Goal: Navigation & Orientation: Find specific page/section

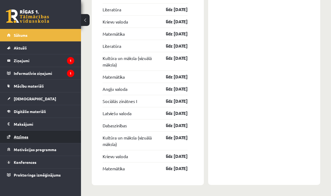
scroll to position [868, 0]
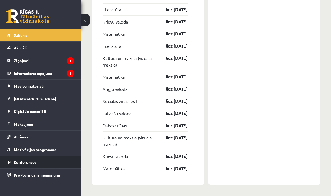
click at [33, 165] on link "Konferences" at bounding box center [40, 162] width 67 height 12
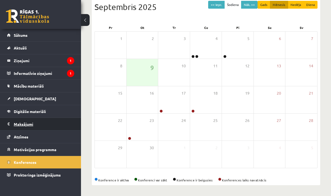
scroll to position [62, 0]
click at [281, 125] on div "27" at bounding box center [270, 126] width 32 height 27
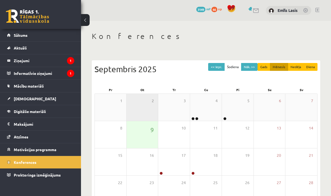
scroll to position [0, 0]
click at [305, 10] on link at bounding box center [305, 10] width 5 height 5
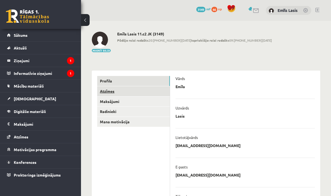
click at [148, 88] on link "Atzīmes" at bounding box center [133, 91] width 73 height 10
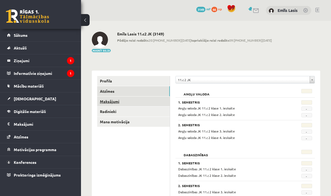
click at [122, 96] on link "Maksājumi" at bounding box center [133, 101] width 73 height 10
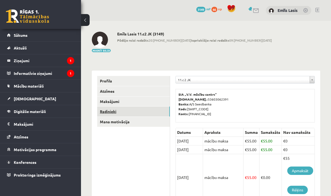
click at [145, 112] on link "Radinieki" at bounding box center [133, 111] width 73 height 10
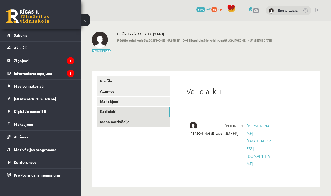
click at [143, 121] on link "Mana motivācija" at bounding box center [133, 122] width 73 height 10
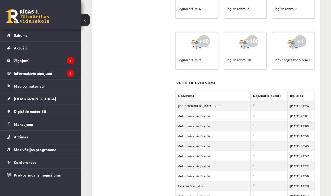
scroll to position [373, 0]
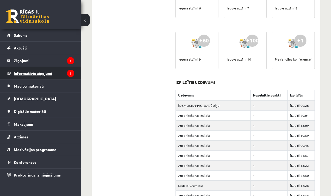
click at [20, 72] on legend "Informatīvie ziņojumi 1" at bounding box center [44, 73] width 60 height 12
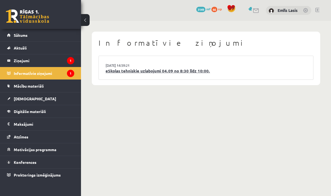
click at [172, 71] on link "eSkolas tehniskie uzlabojumi 04.09 no 8:30 līdz 10:00." at bounding box center [206, 71] width 201 height 6
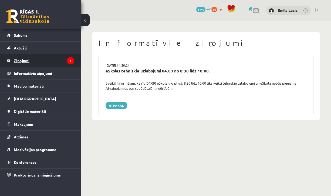
click at [48, 62] on legend "Ziņojumi 1" at bounding box center [44, 60] width 60 height 12
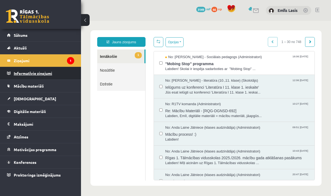
click at [34, 74] on legend "Informatīvie ziņojumi 0" at bounding box center [44, 73] width 60 height 12
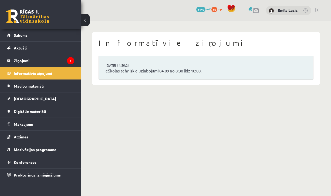
click at [182, 68] on link "eSkolas tehniskie uzlabojumi 04.09 no 8:30 līdz 10:00." at bounding box center [206, 71] width 201 height 6
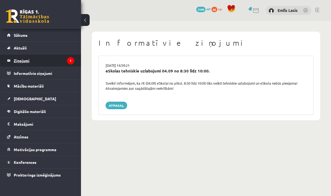
click at [45, 56] on legend "Ziņojumi 1" at bounding box center [44, 60] width 60 height 12
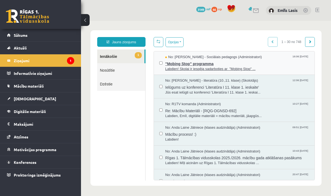
click at [223, 58] on span "No: Dagnija Gaubšteina - Sociālais pedagogs (Administratori)" at bounding box center [213, 57] width 97 height 5
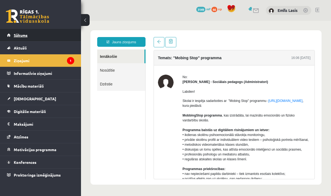
click at [34, 36] on link "Sākums" at bounding box center [40, 35] width 67 height 12
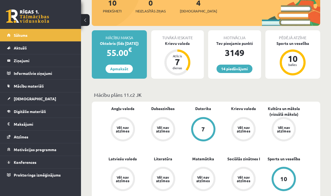
scroll to position [77, 0]
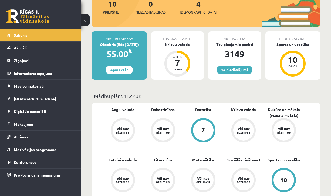
click at [241, 72] on link "14 piedāvājumi" at bounding box center [234, 70] width 36 height 8
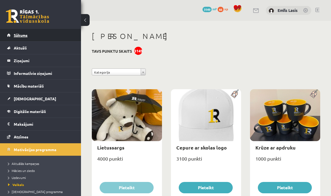
click at [29, 36] on link "Sākums" at bounding box center [40, 35] width 67 height 12
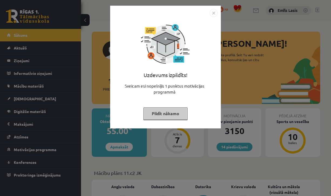
click at [215, 15] on img "Close" at bounding box center [213, 13] width 8 height 8
